Goal: Check status: Check status

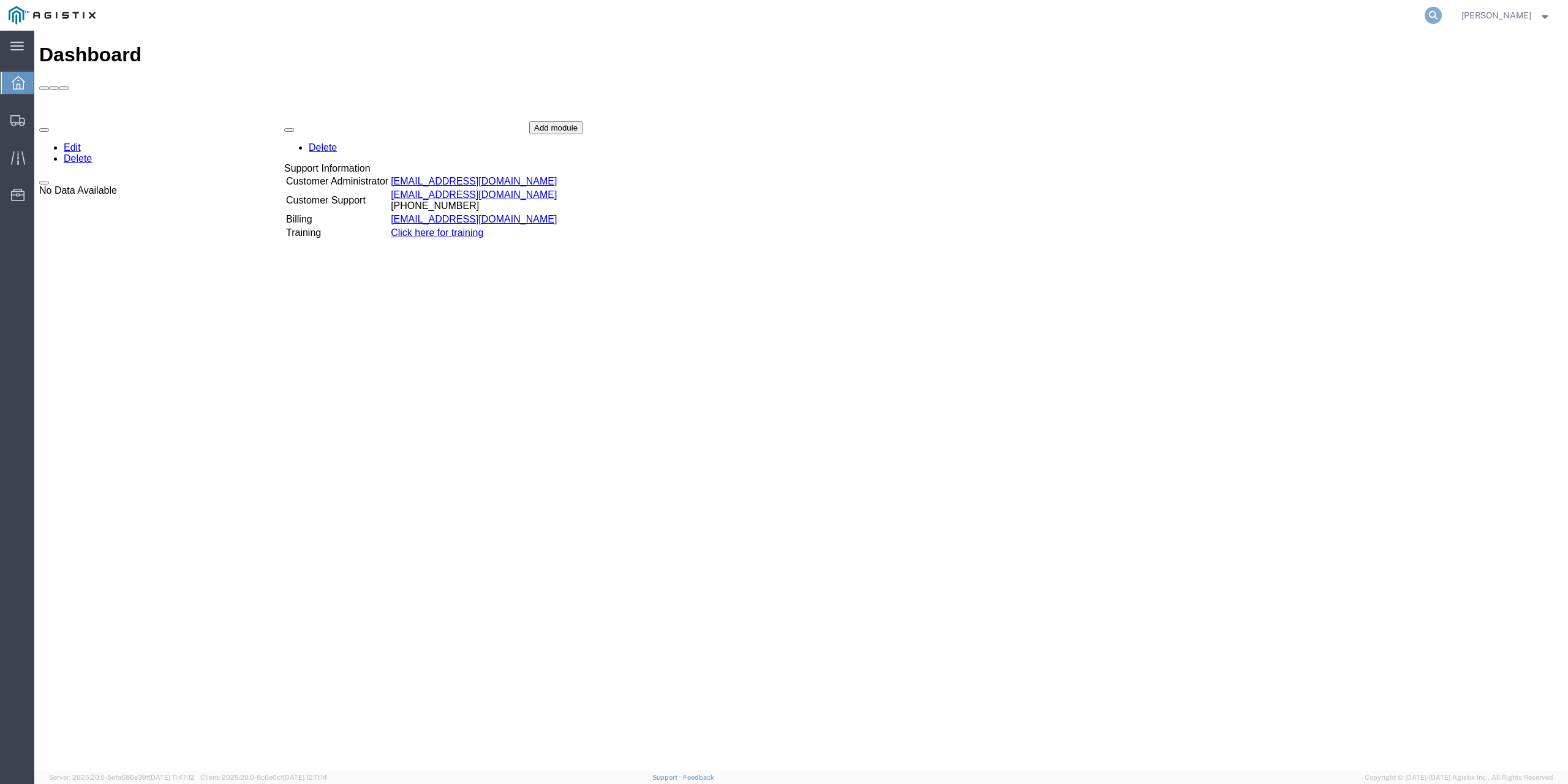
click at [1442, 14] on icon at bounding box center [1433, 15] width 17 height 17
click at [1286, 17] on input "search" at bounding box center [1239, 15] width 373 height 30
paste input "57024495"
type input "57024495"
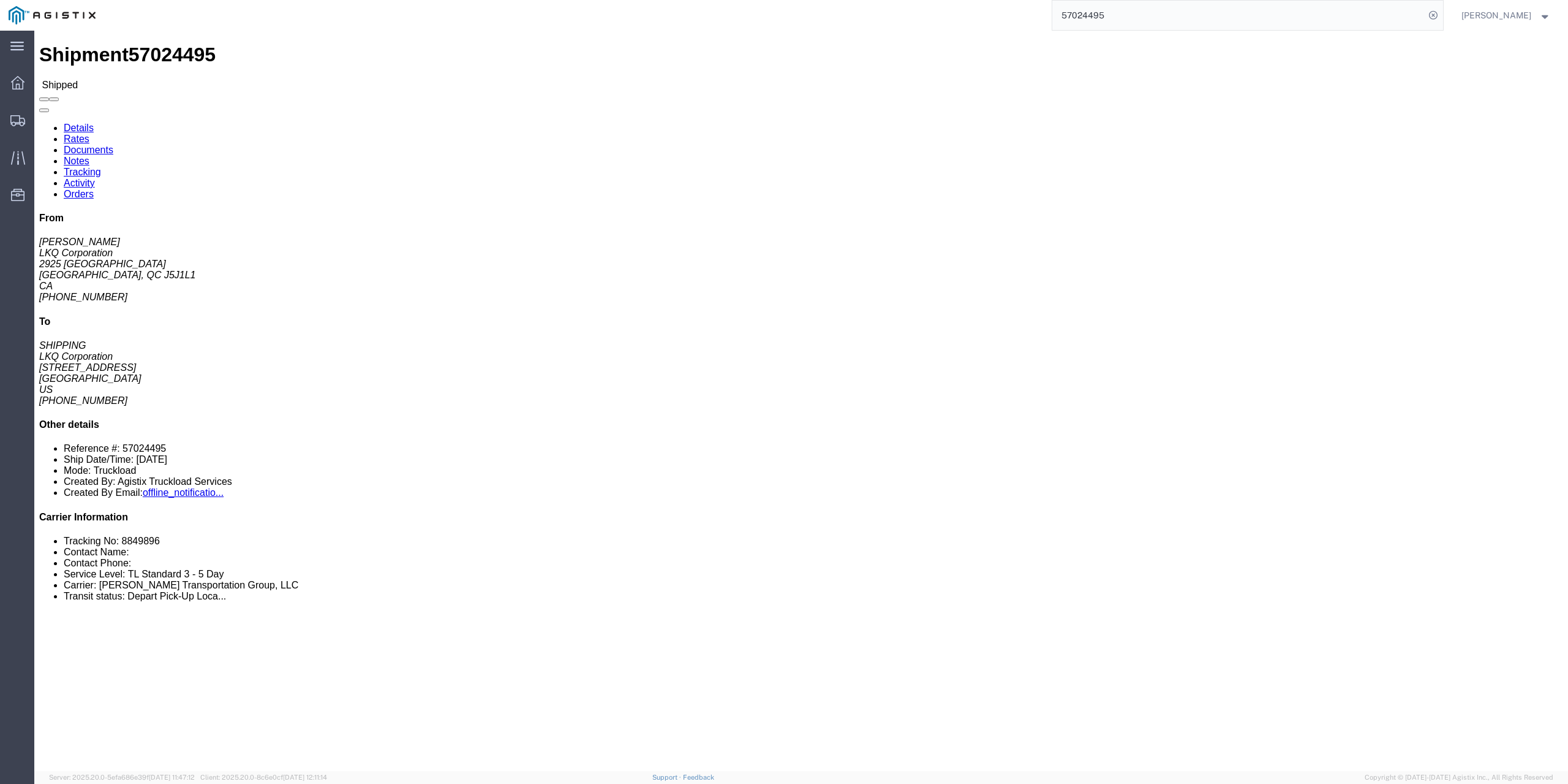
click link "Notes"
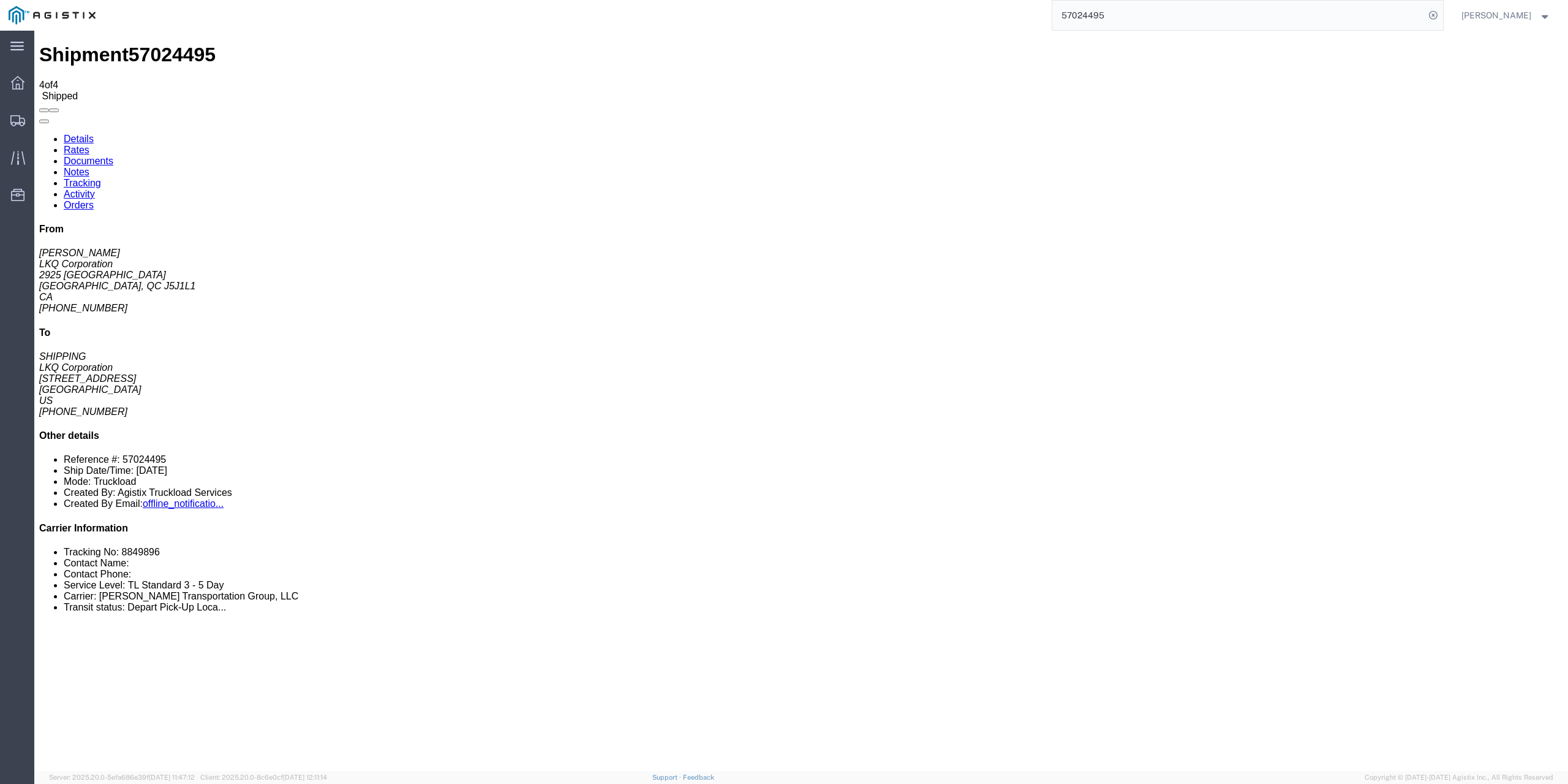
click at [113, 156] on link "Documents" at bounding box center [89, 161] width 50 height 10
click at [89, 145] on link "Rates" at bounding box center [77, 150] width 26 height 10
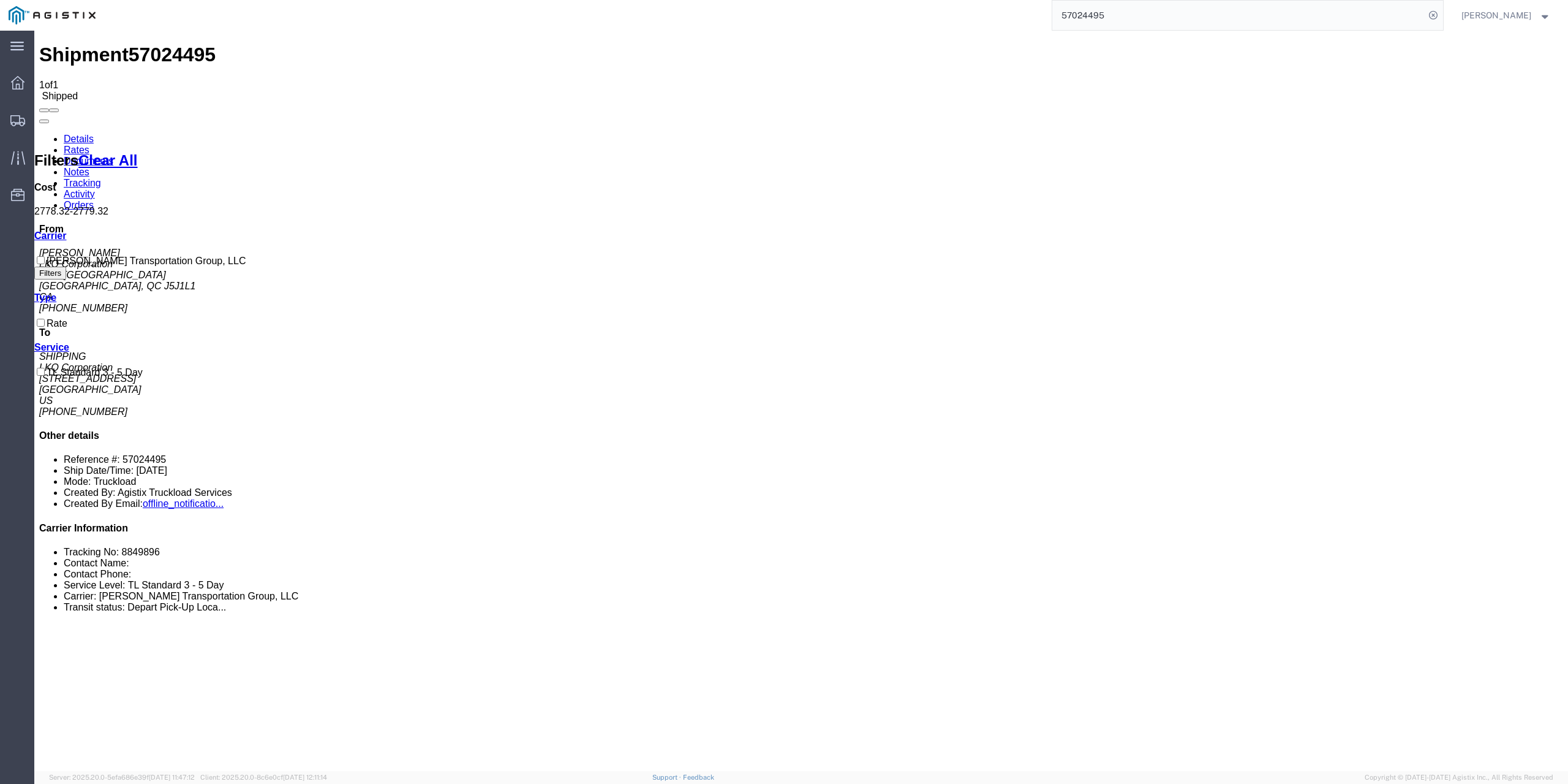
click at [113, 156] on link "Documents" at bounding box center [89, 161] width 50 height 10
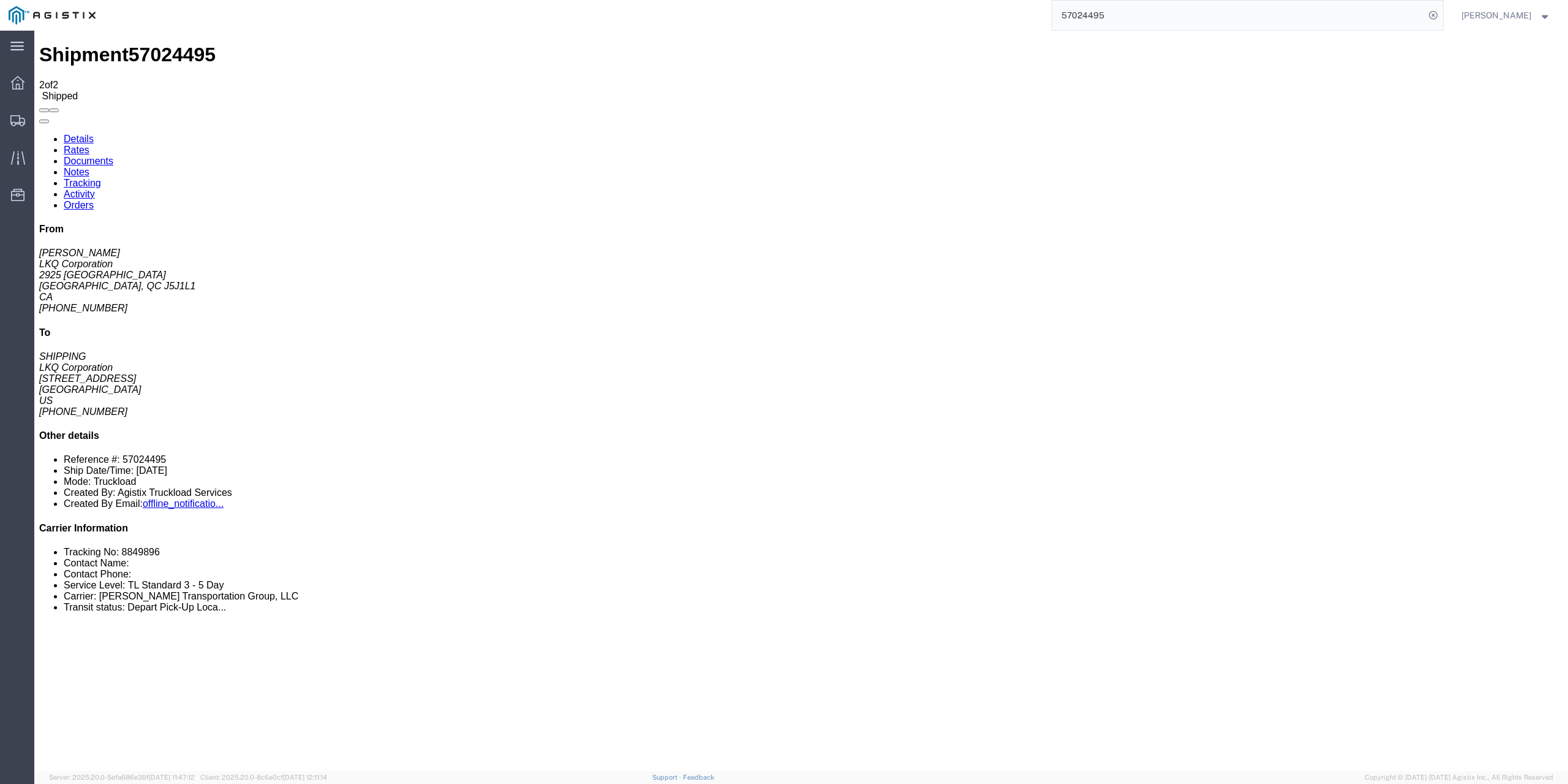
click at [89, 145] on link "Rates" at bounding box center [77, 150] width 26 height 10
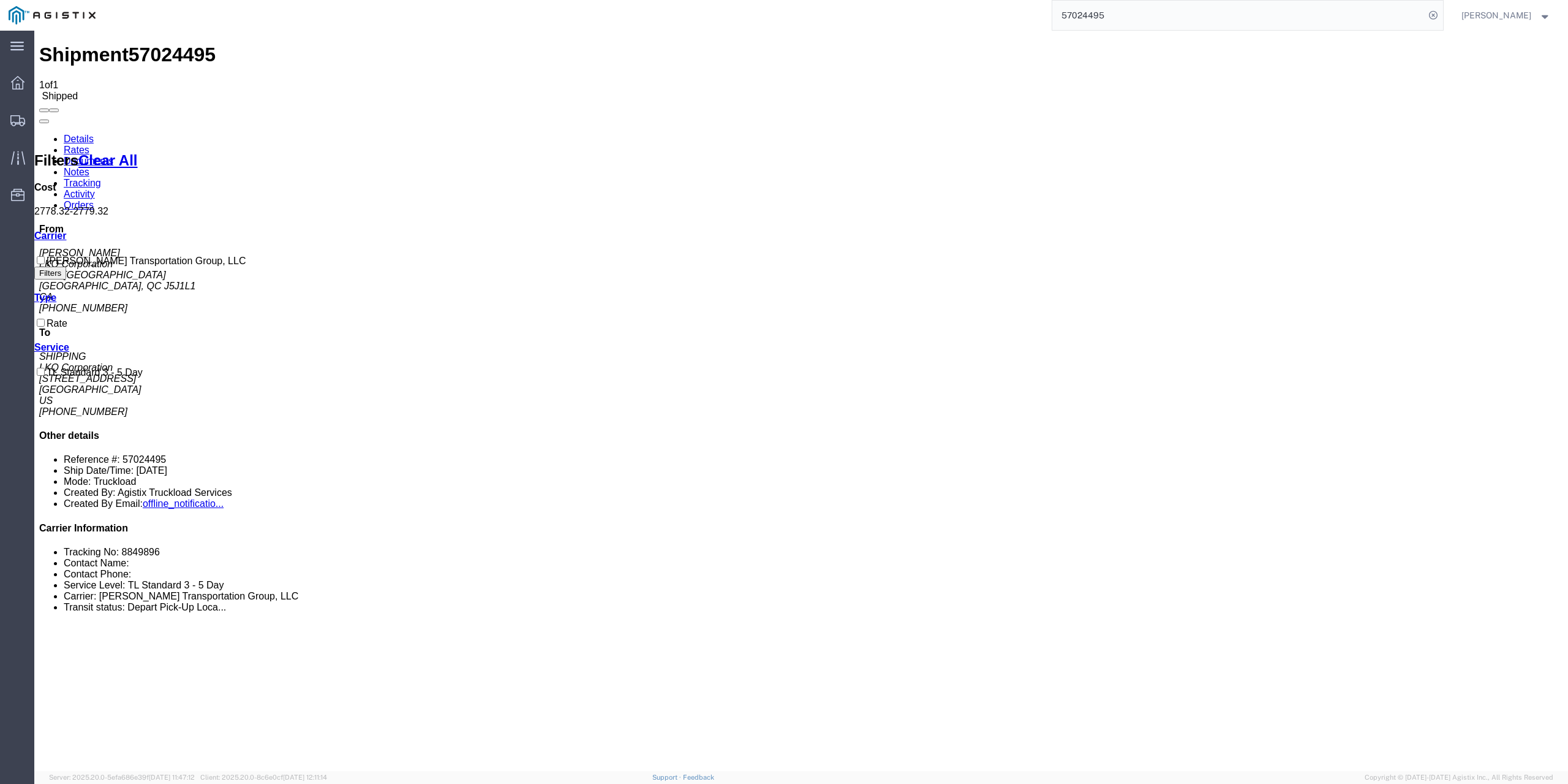
click at [101, 178] on link "Tracking" at bounding box center [83, 183] width 37 height 10
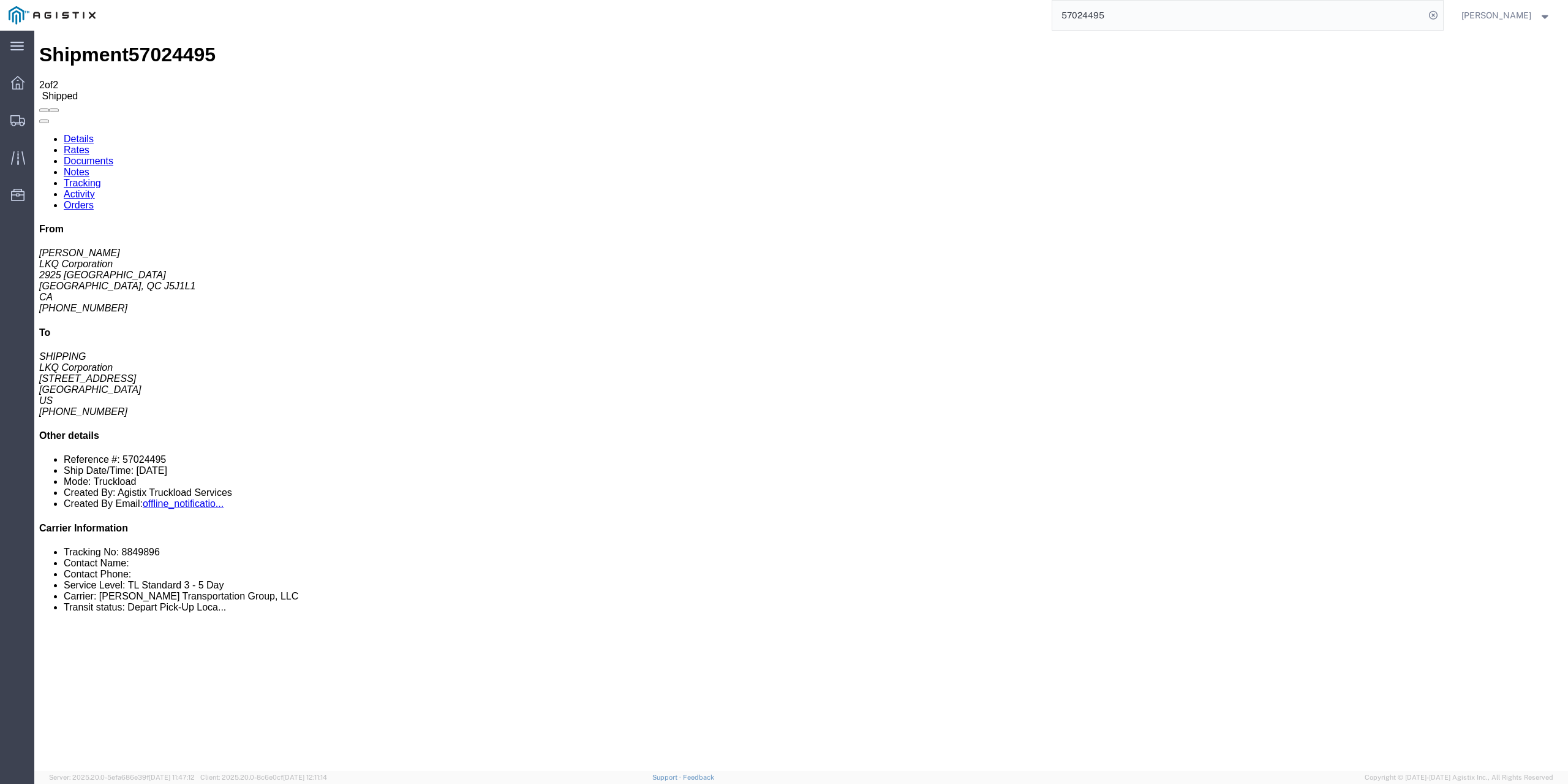
click at [95, 189] on link "Activity" at bounding box center [79, 194] width 31 height 10
click at [94, 200] on link "Orders" at bounding box center [79, 205] width 30 height 10
click at [79, 134] on link "Details" at bounding box center [79, 139] width 30 height 10
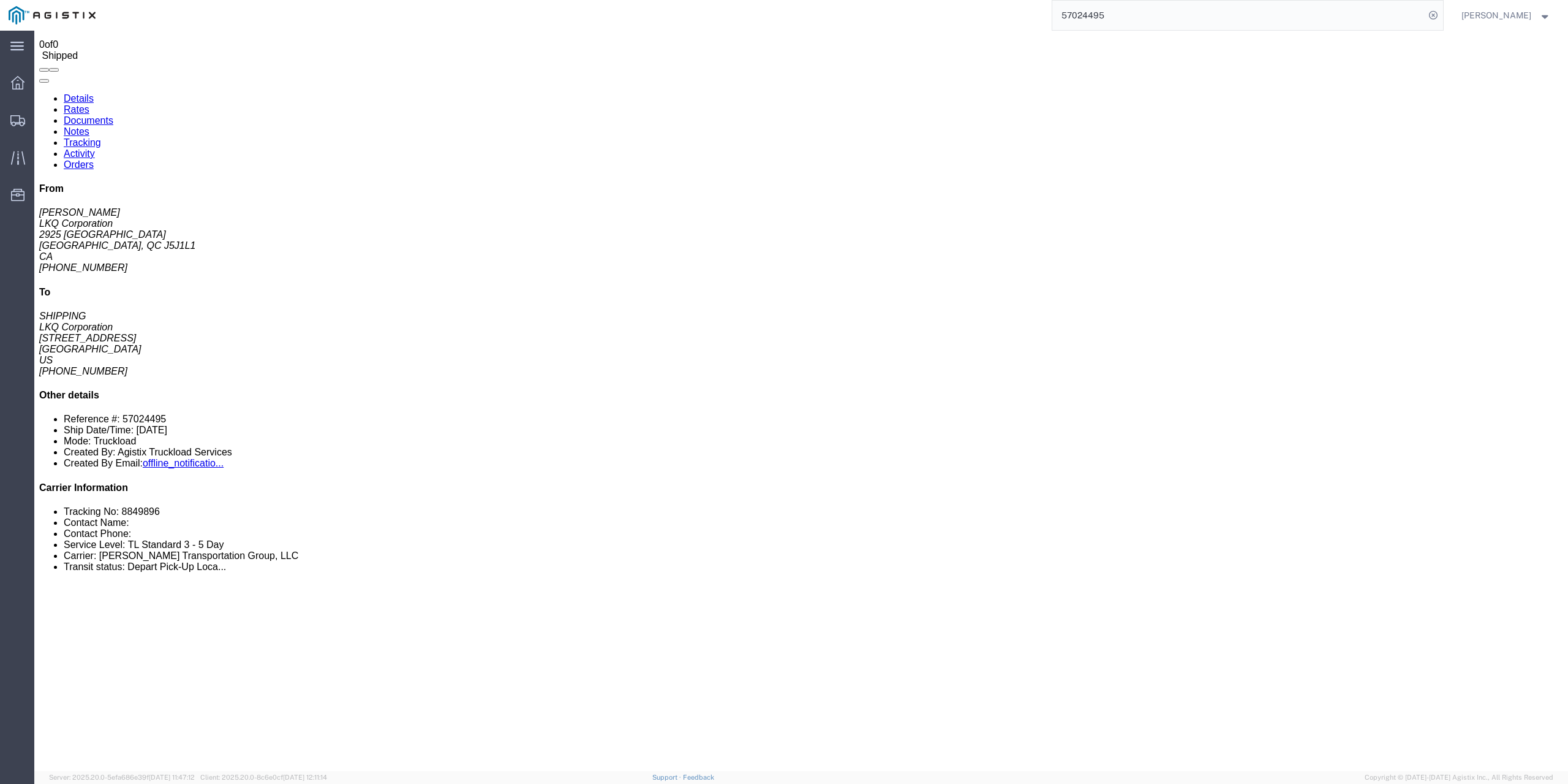
scroll to position [61, 0]
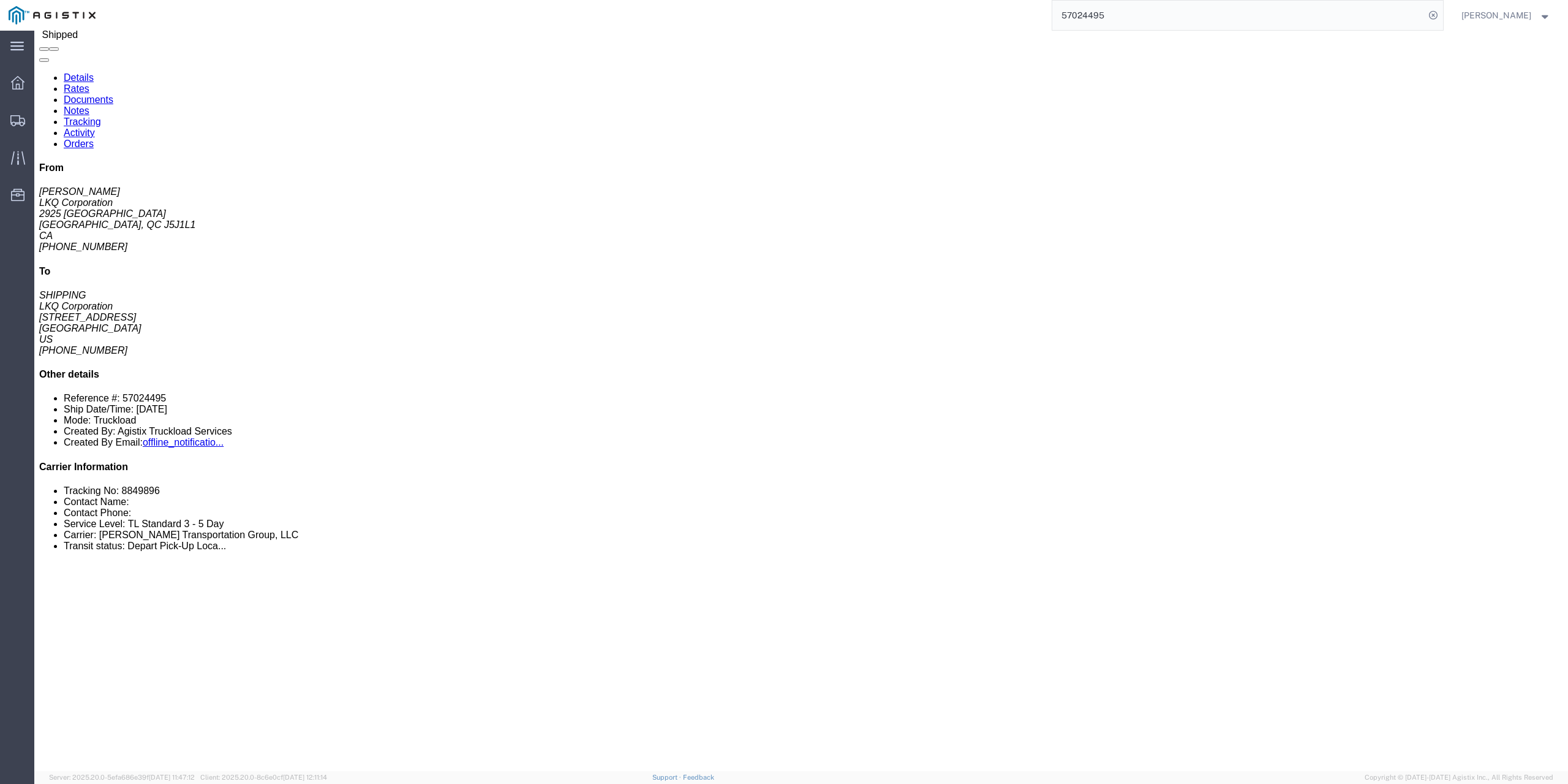
drag, startPoint x: 385, startPoint y: 476, endPoint x: 402, endPoint y: 480, distance: 17.5
click div "Broker Add Broker Edit Brokers Broker Vendor Name Select Accord Transportation …"
